Goal: Transaction & Acquisition: Purchase product/service

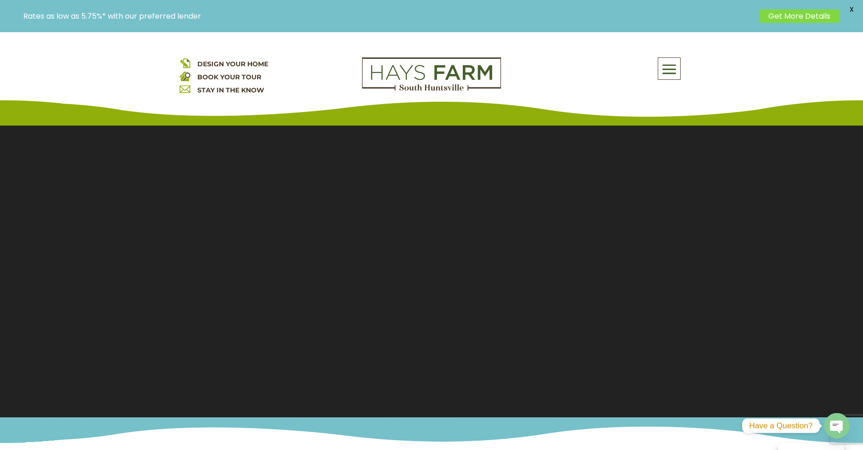
click at [670, 65] on span at bounding box center [669, 69] width 22 height 21
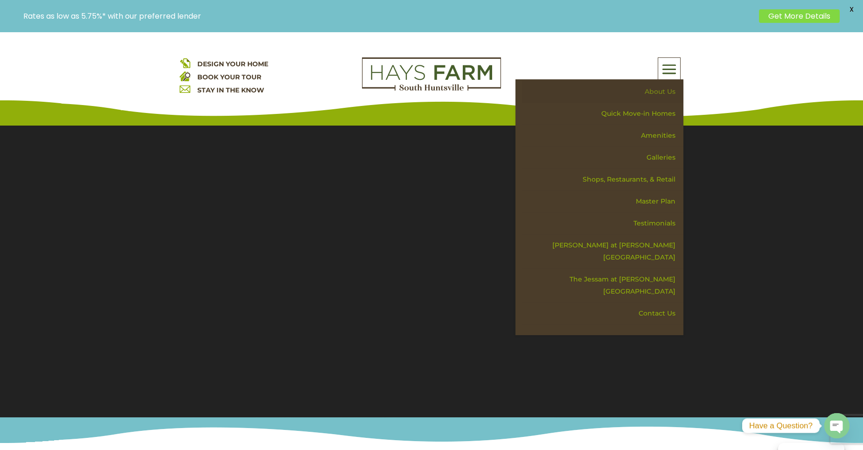
click at [654, 91] on link "About Us" at bounding box center [602, 92] width 161 height 22
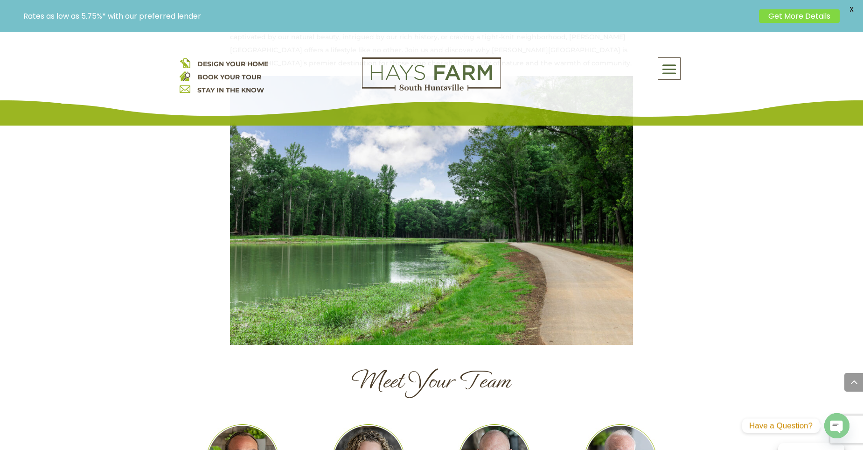
scroll to position [887, 0]
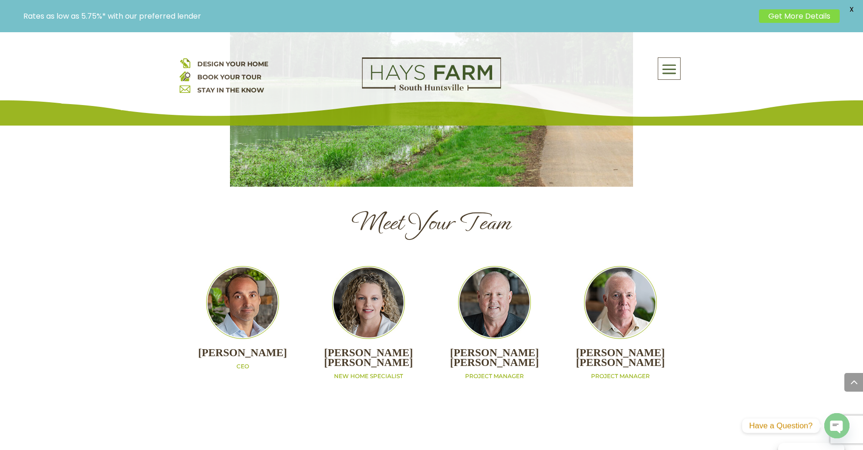
click at [670, 77] on span at bounding box center [669, 69] width 22 height 21
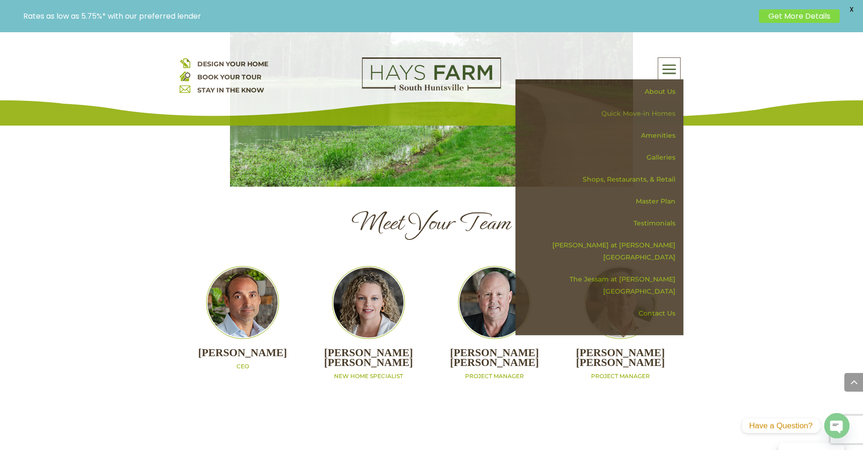
click at [649, 113] on link "Quick Move-in Homes" at bounding box center [602, 114] width 161 height 22
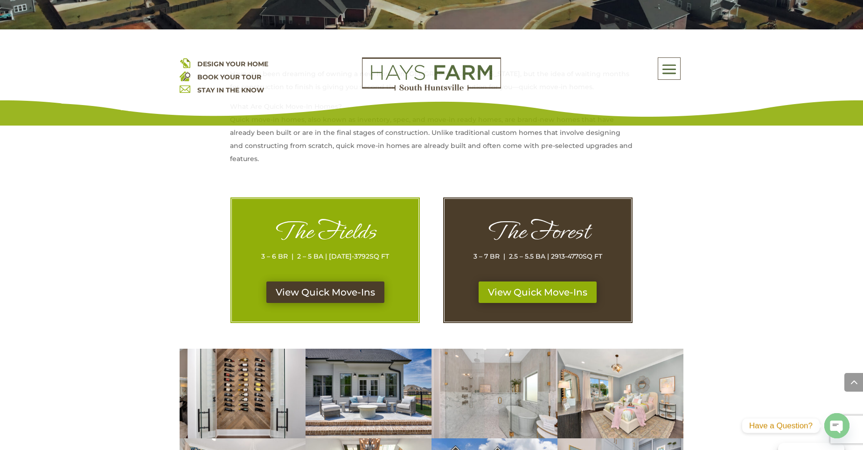
scroll to position [467, 0]
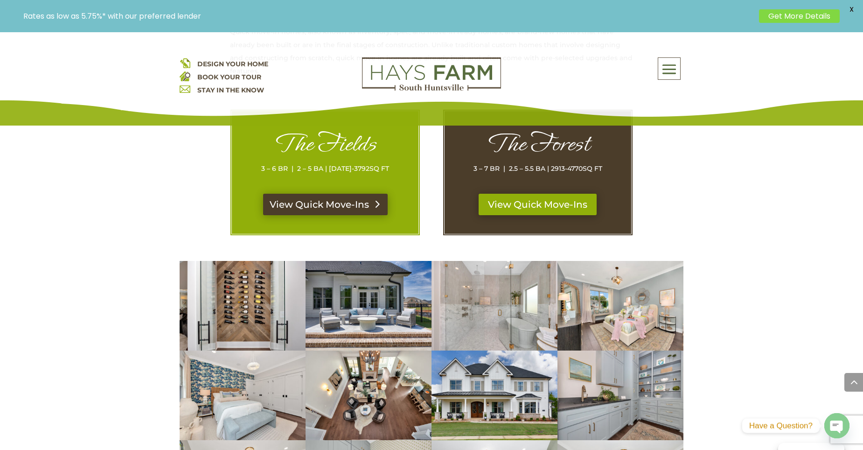
click at [314, 190] on div "The Fields 3 – 6 BR | 2 – 5 BA | 1869-3792 SQ FT View Quick Move-Ins" at bounding box center [325, 172] width 190 height 126
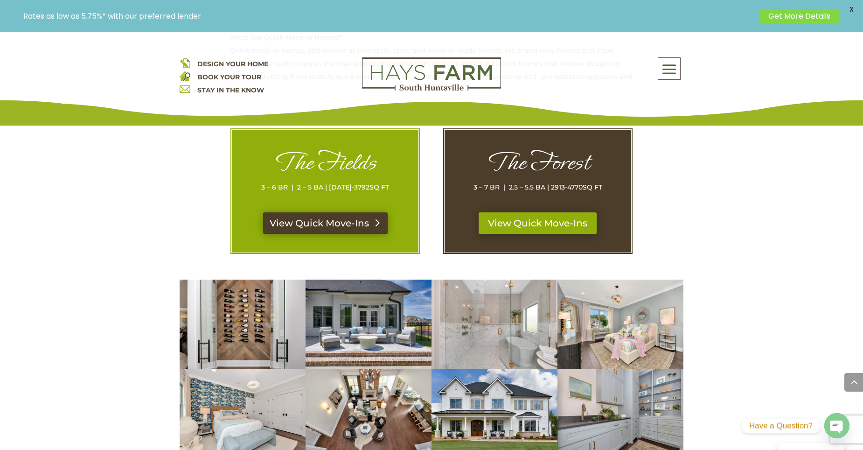
click at [330, 223] on link "View Quick Move-Ins" at bounding box center [325, 222] width 125 height 21
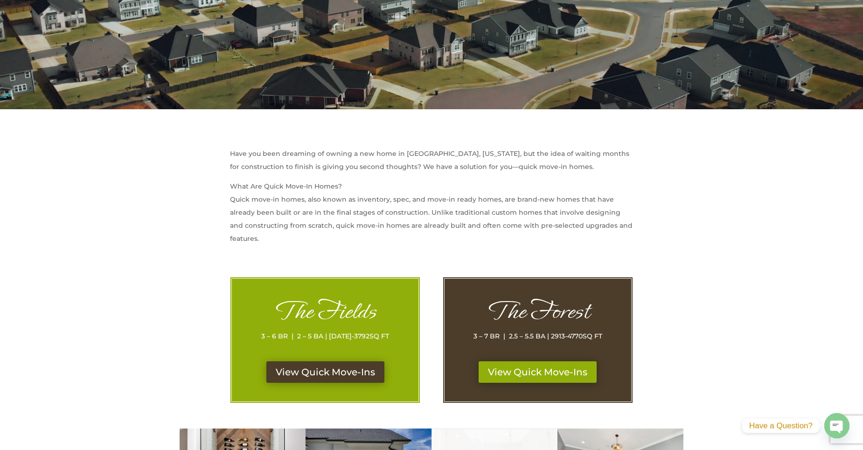
scroll to position [467, 0]
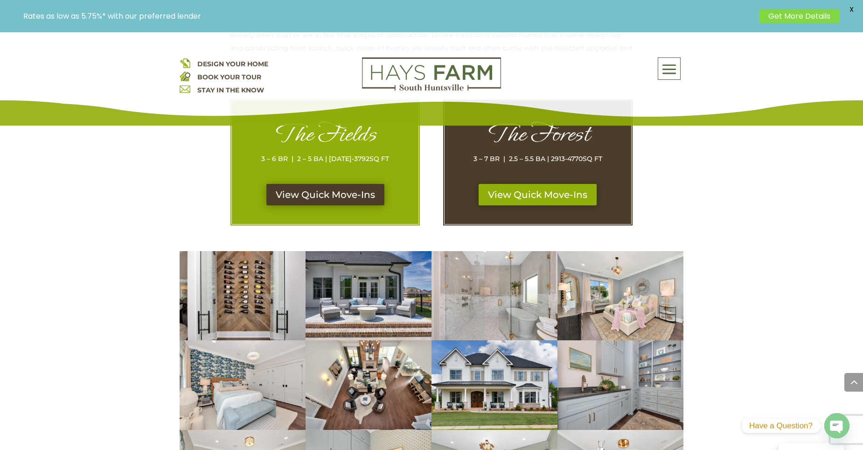
click at [556, 184] on div "The Forest 3 – 7 BR | 2.5 – 5.5 BA | 2913-4770 SQ FT" at bounding box center [537, 152] width 149 height 64
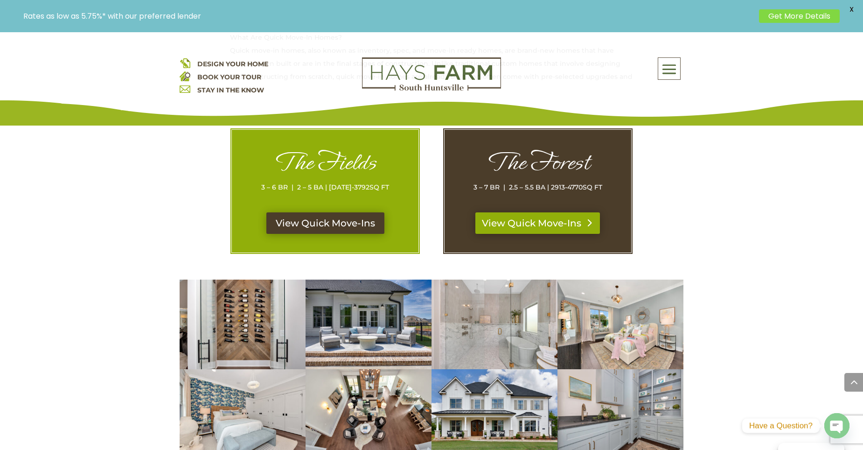
click at [559, 221] on link "View Quick Move-Ins" at bounding box center [537, 222] width 125 height 21
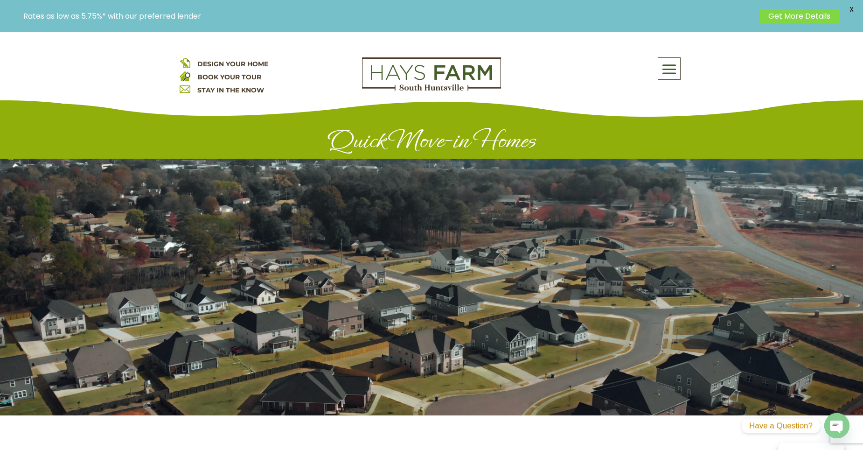
click at [544, 301] on div at bounding box center [431, 287] width 863 height 257
